Goal: Contribute content

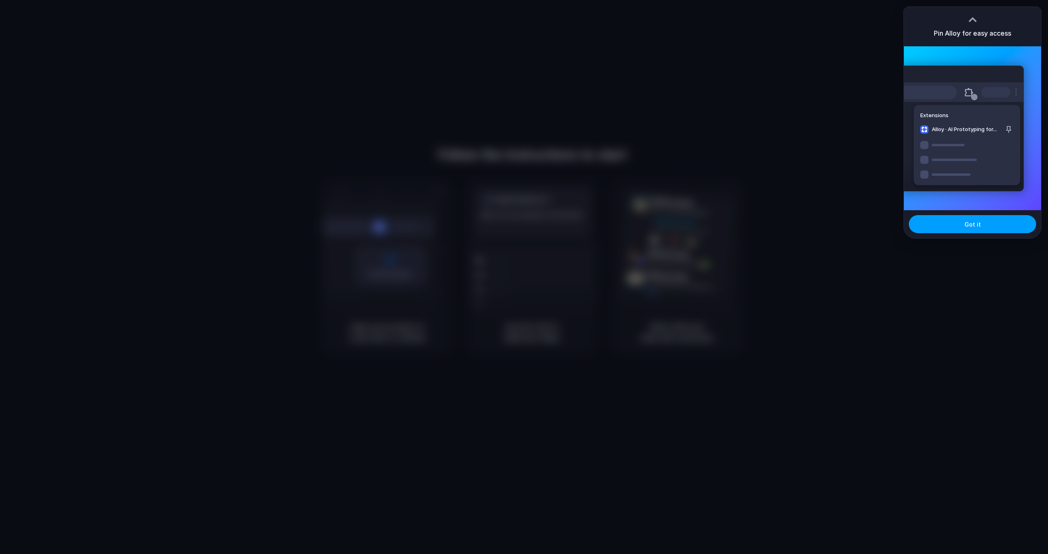
click at [1008, 221] on button "Got it" at bounding box center [972, 224] width 127 height 18
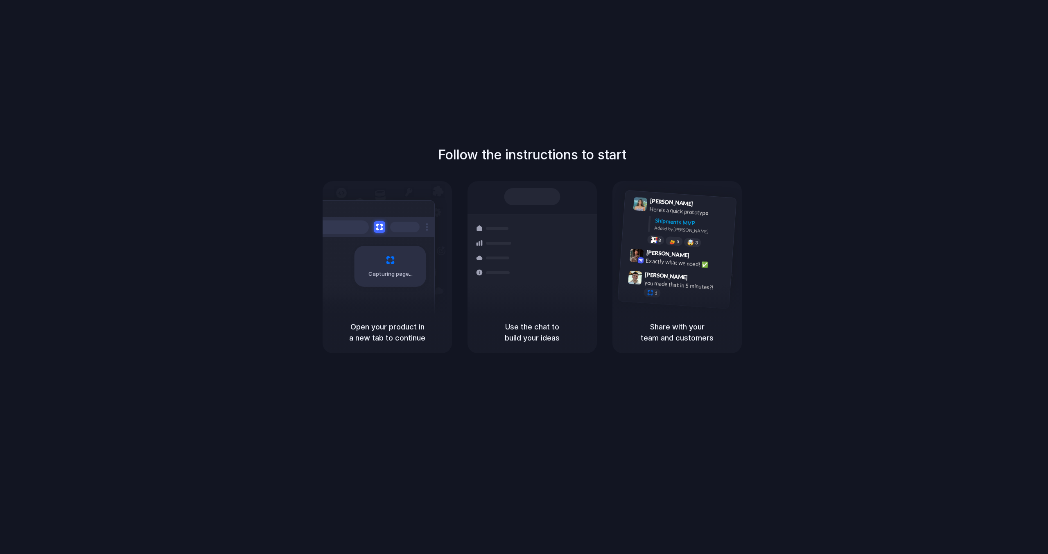
click at [837, 110] on div "Follow the instructions to start Capturing page Open your product in a new tab …" at bounding box center [532, 285] width 1065 height 570
click at [774, 100] on div "Follow the instructions to start Capturing page Open your product in a new tab …" at bounding box center [532, 285] width 1065 height 570
click at [648, 296] on div "1" at bounding box center [653, 293] width 18 height 10
click at [654, 295] on div "2" at bounding box center [653, 293] width 18 height 10
click at [654, 295] on div "1" at bounding box center [653, 293] width 18 height 10
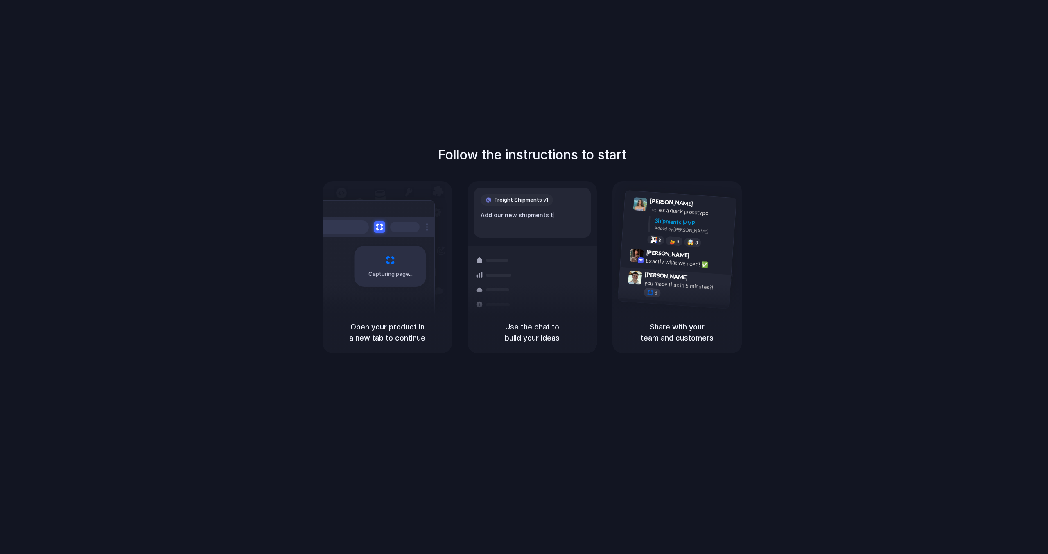
click at [654, 295] on div "1" at bounding box center [653, 293] width 18 height 10
click at [654, 295] on div "2" at bounding box center [653, 293] width 18 height 10
click at [695, 270] on div "[PERSON_NAME] 9:42 AM Exactly what we need! ✅" at bounding box center [676, 260] width 112 height 30
click at [702, 268] on div "Exactly what we need! ✅" at bounding box center [687, 263] width 82 height 14
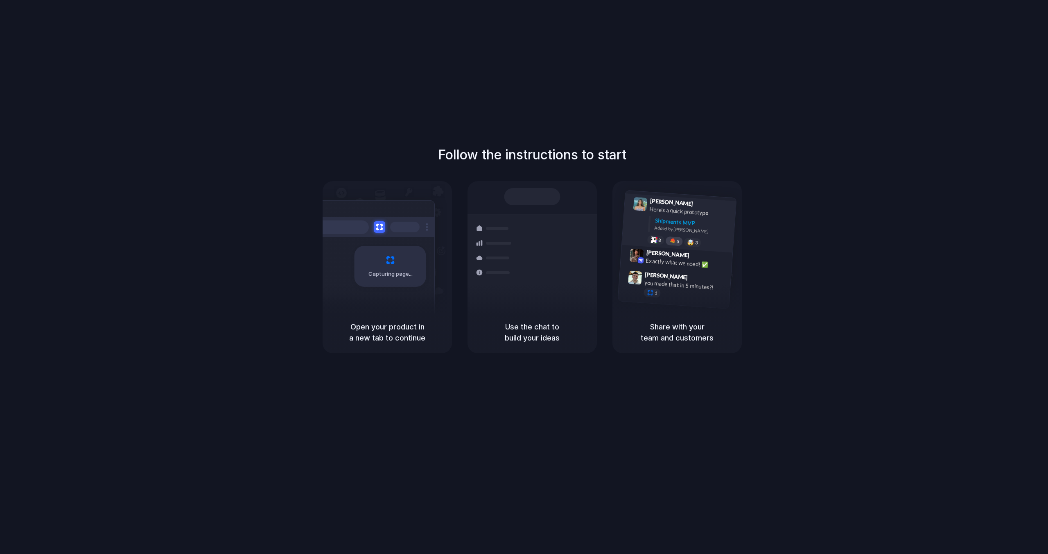
click at [682, 243] on div "5" at bounding box center [674, 241] width 18 height 10
click at [676, 242] on div "6" at bounding box center [674, 241] width 18 height 10
click at [658, 240] on span "8" at bounding box center [659, 240] width 3 height 5
drag, startPoint x: 689, startPoint y: 242, endPoint x: 699, endPoint y: 242, distance: 9.9
click at [691, 242] on div "🤯" at bounding box center [690, 243] width 7 height 6
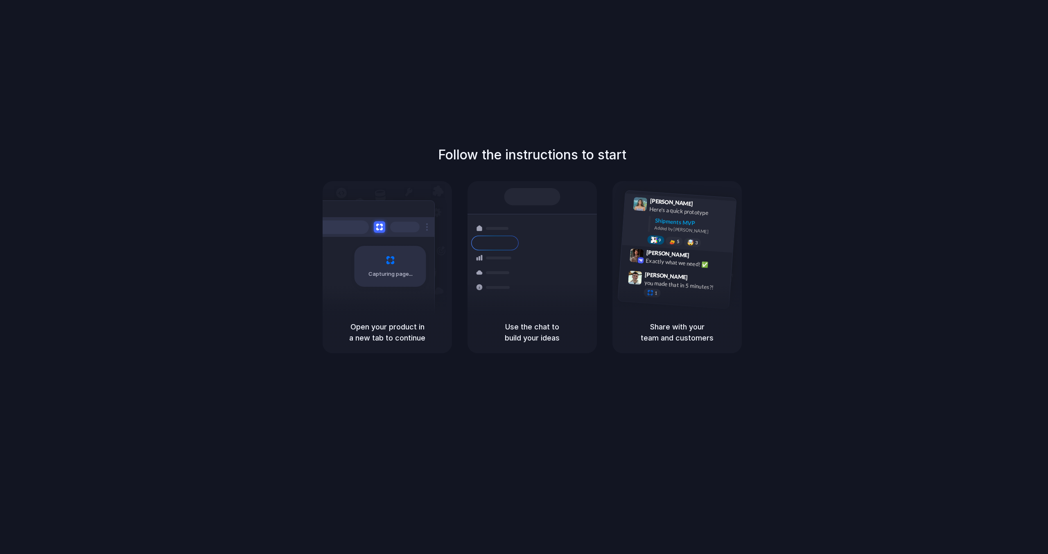
drag, startPoint x: 699, startPoint y: 242, endPoint x: 684, endPoint y: 238, distance: 15.0
click at [694, 241] on div "🤯 3" at bounding box center [693, 242] width 18 height 10
click at [521, 200] on div at bounding box center [532, 196] width 56 height 17
click at [513, 301] on div "Shipments" at bounding box center [489, 271] width 60 height 115
click at [360, 244] on div "Capturing page" at bounding box center [373, 263] width 124 height 126
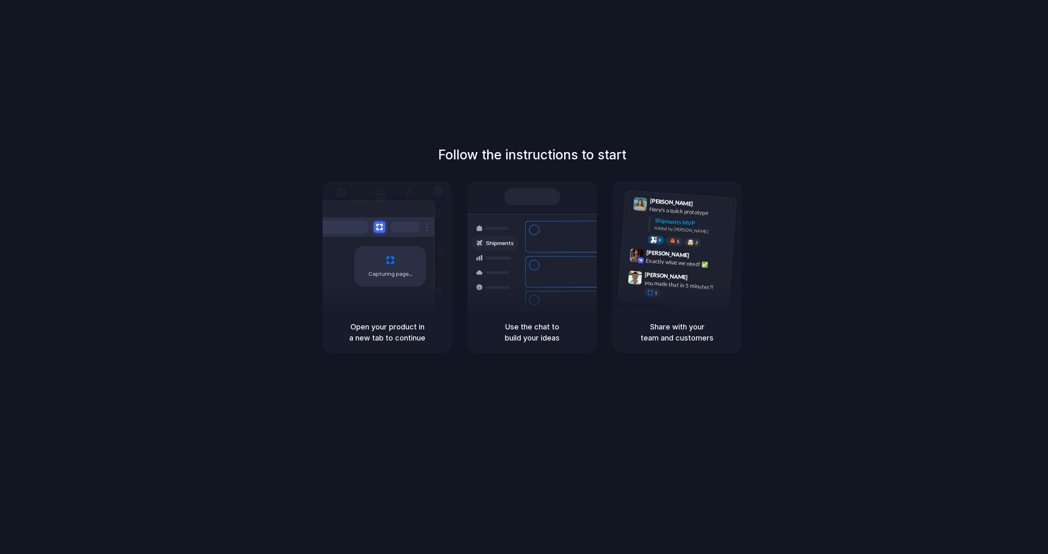
drag, startPoint x: 375, startPoint y: 227, endPoint x: 420, endPoint y: 224, distance: 45.2
click at [384, 225] on button at bounding box center [379, 226] width 11 height 11
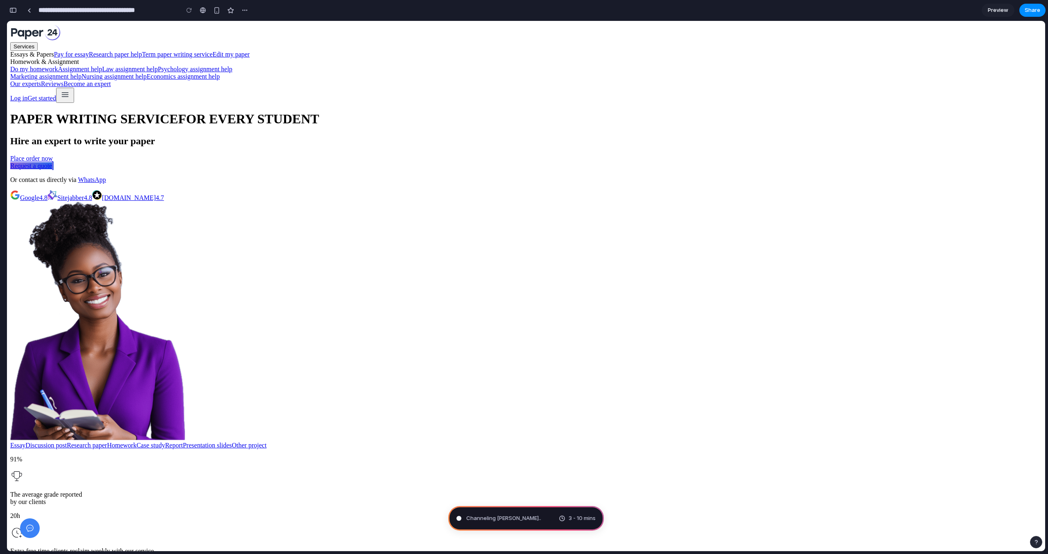
click at [530, 519] on div "Channeling Steve Jobs .. 3 - 10 mins" at bounding box center [526, 518] width 156 height 25
type input "**********"
